Goal: Transaction & Acquisition: Book appointment/travel/reservation

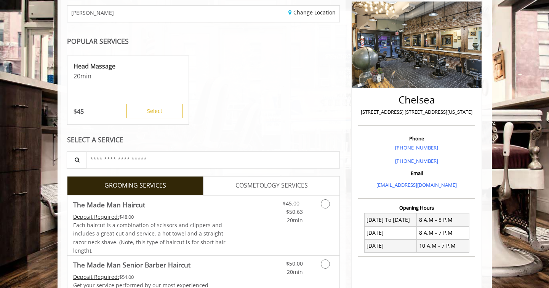
scroll to position [152, 0]
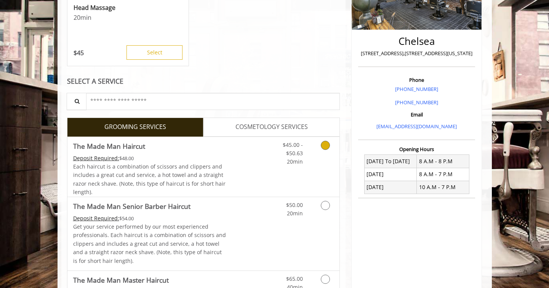
click at [325, 145] on icon "Grooming services" at bounding box center [325, 145] width 9 height 9
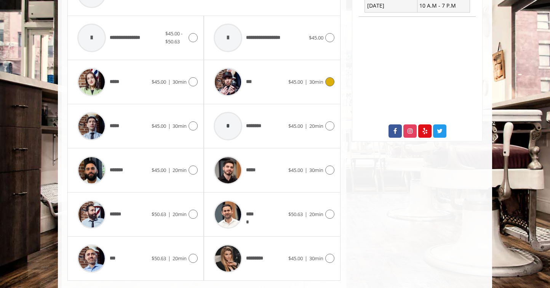
scroll to position [353, 0]
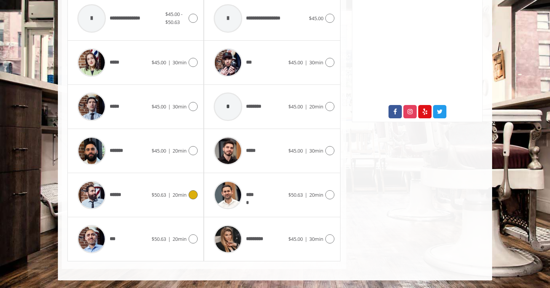
click at [197, 196] on icon at bounding box center [193, 194] width 9 height 9
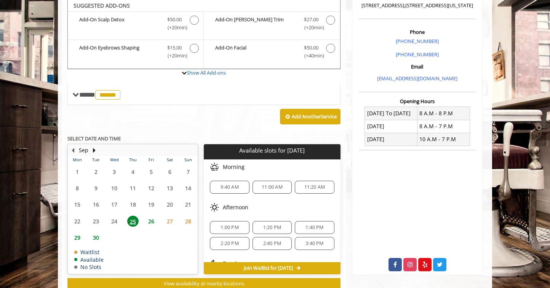
scroll to position [199, 0]
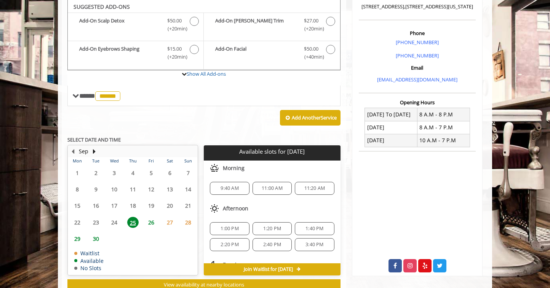
click at [151, 224] on span "26" at bounding box center [150, 222] width 11 height 11
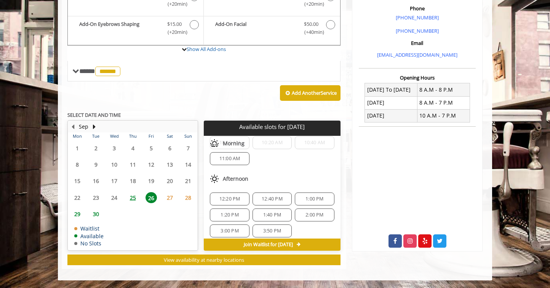
scroll to position [76, 0]
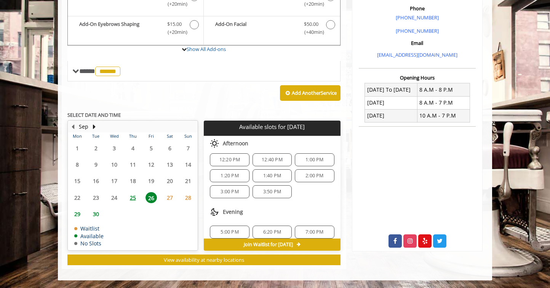
click at [77, 99] on div "Add Another Service" at bounding box center [203, 93] width 273 height 24
click at [64, 53] on div "**********" at bounding box center [204, 66] width 284 height 406
click at [224, 193] on span "3:00 PM" at bounding box center [230, 192] width 18 height 6
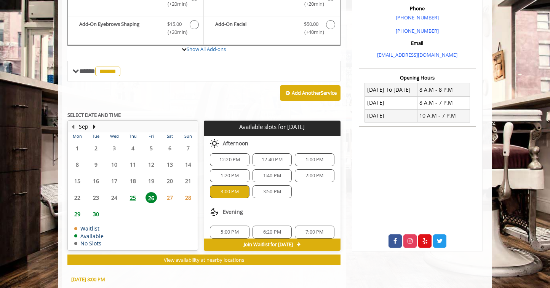
scroll to position [362, 0]
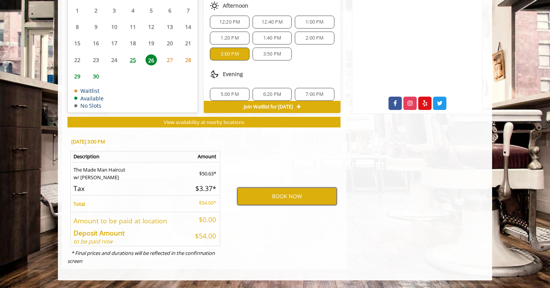
click at [262, 199] on button "BOOK NOW" at bounding box center [286, 197] width 99 height 18
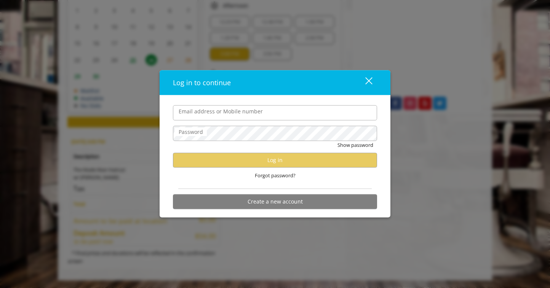
type input "**********"
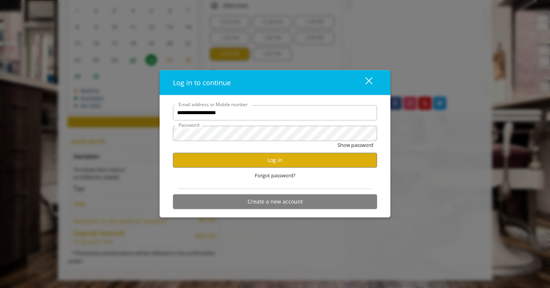
scroll to position [0, 0]
click at [251, 161] on button "Log in" at bounding box center [275, 160] width 204 height 15
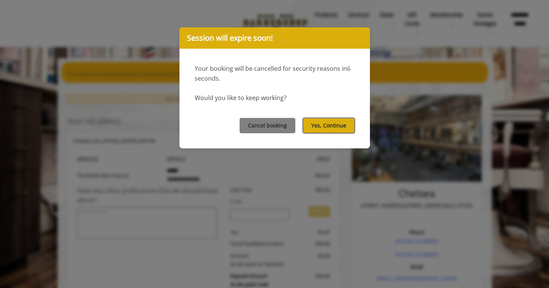
click at [326, 129] on button "Yes, Continue" at bounding box center [329, 125] width 52 height 15
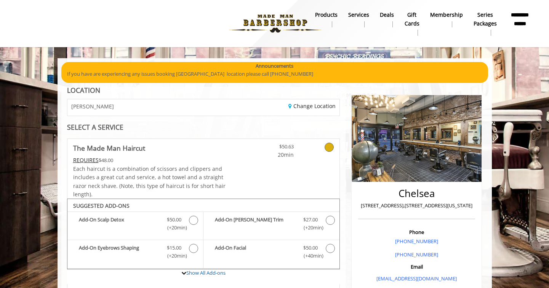
click at [259, 127] on div "SELECT A SERVICE" at bounding box center [203, 127] width 273 height 7
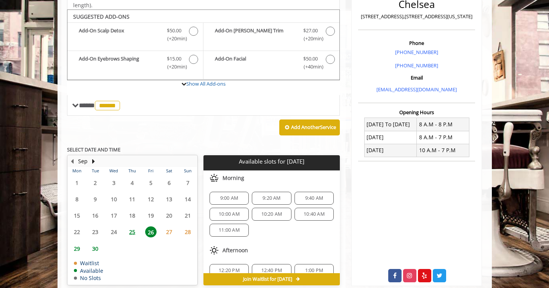
scroll to position [190, 0]
